Goal: Navigation & Orientation: Find specific page/section

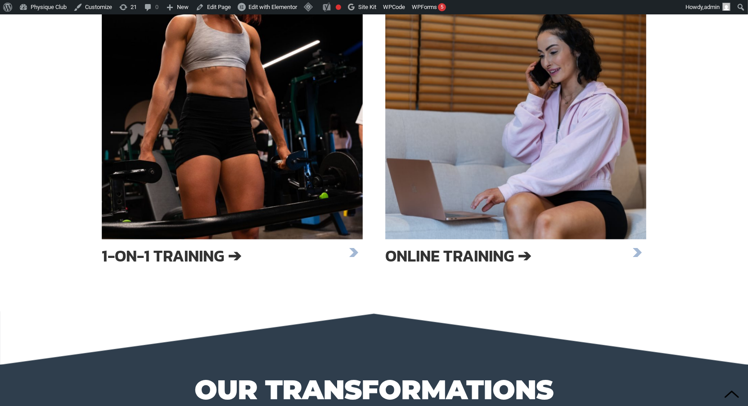
scroll to position [1502, 0]
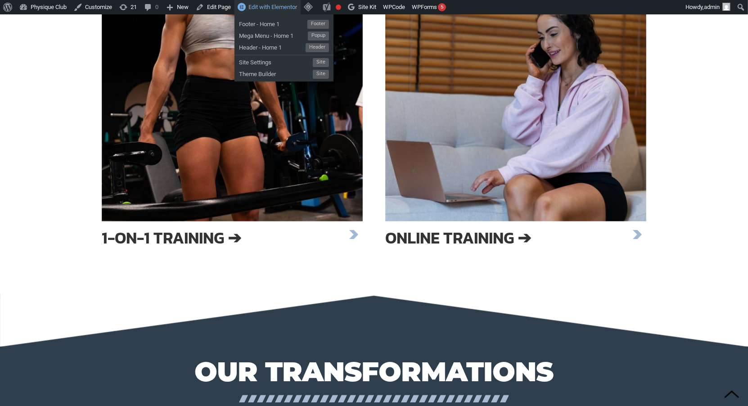
click at [274, 7] on span "Edit with Elementor" at bounding box center [272, 7] width 49 height 7
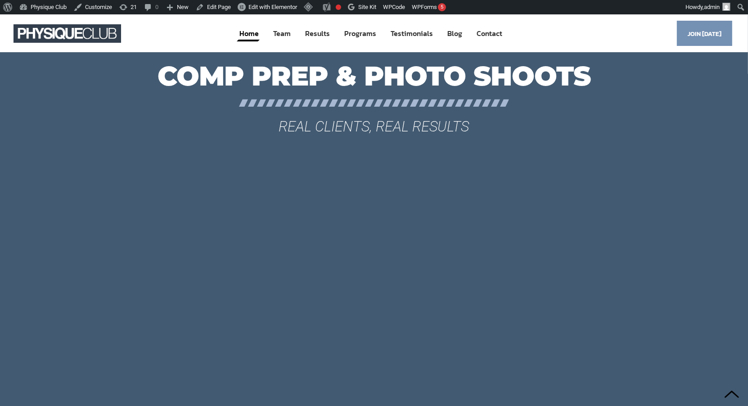
scroll to position [3730, 0]
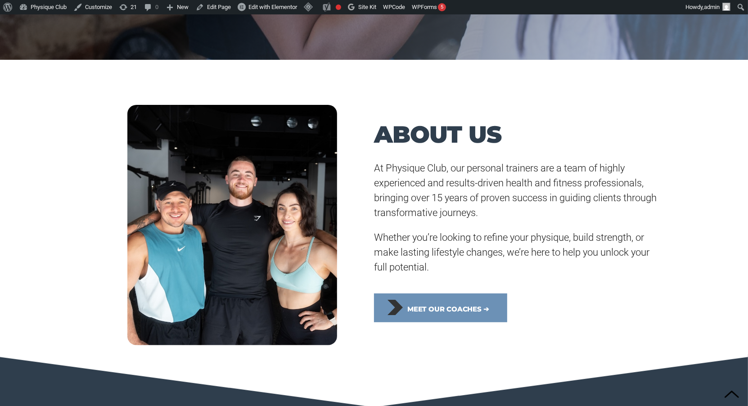
scroll to position [367, 0]
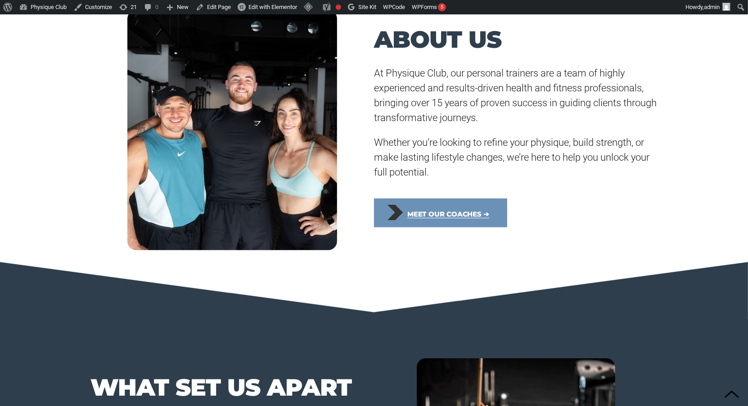
click at [425, 211] on span "Meet our coaches ➔" at bounding box center [448, 214] width 82 height 20
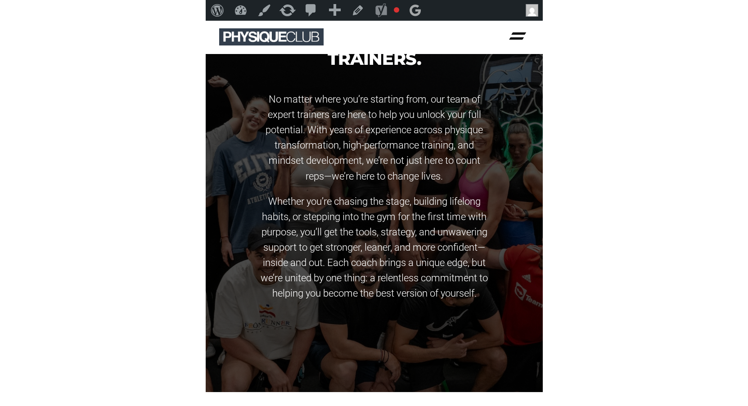
scroll to position [106, 0]
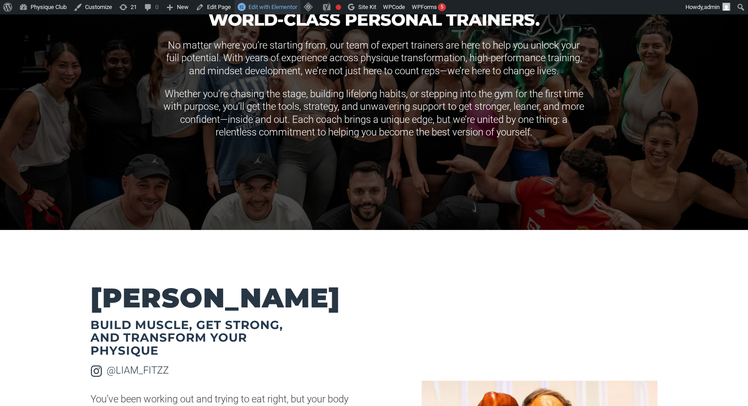
click at [263, 5] on span "Edit with Elementor" at bounding box center [272, 7] width 49 height 7
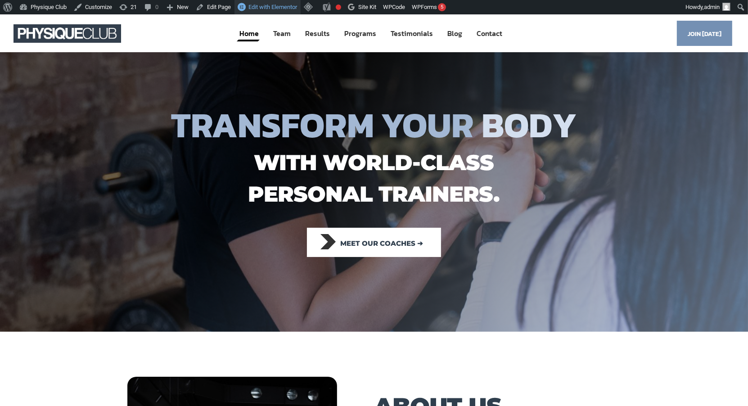
click at [297, 8] on span "Edit with Elementor" at bounding box center [272, 7] width 49 height 7
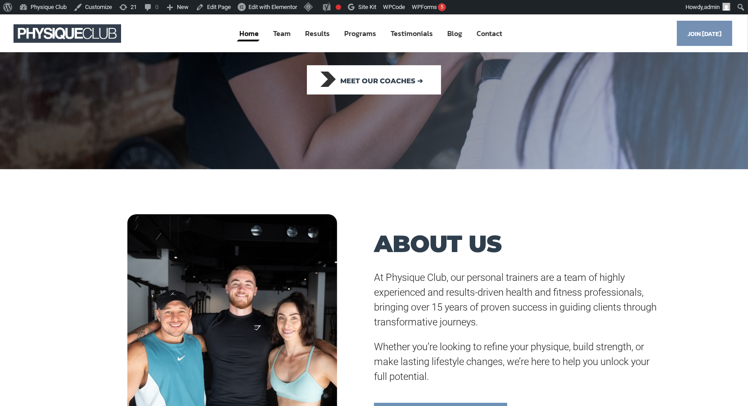
scroll to position [153, 0]
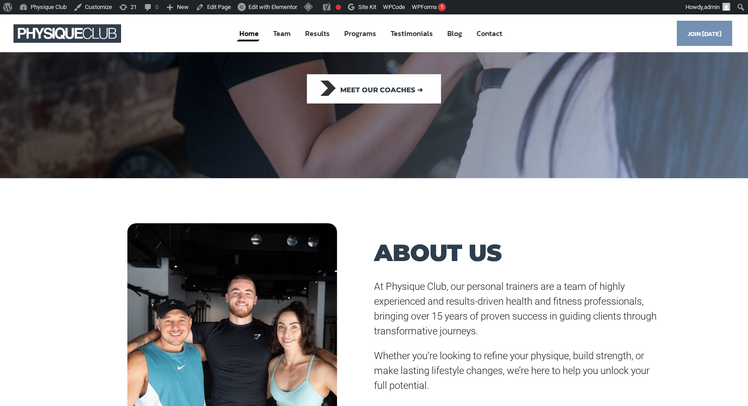
click at [417, 292] on span "At Physique Club, our personal trainers are a team of highly experienced and re…" at bounding box center [515, 309] width 283 height 56
click at [297, 6] on span "Edit with Elementor" at bounding box center [272, 7] width 49 height 7
